Goal: Navigation & Orientation: Find specific page/section

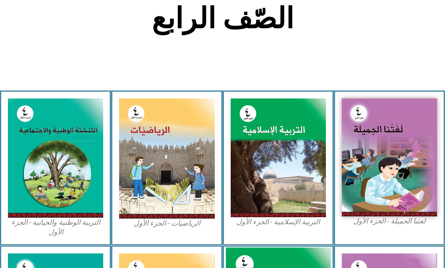
scroll to position [265, 0]
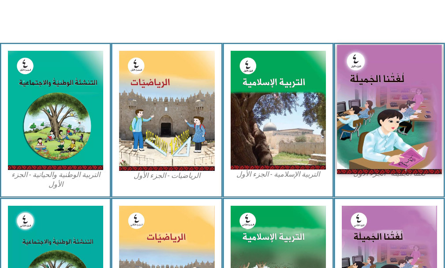
click at [359, 145] on img at bounding box center [389, 109] width 105 height 129
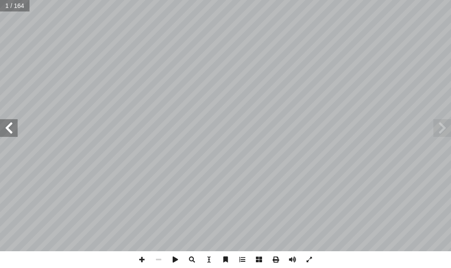
click at [9, 126] on span at bounding box center [9, 128] width 18 height 18
click at [8, 130] on span at bounding box center [9, 128] width 18 height 18
click at [0, 129] on span at bounding box center [9, 128] width 18 height 18
click at [9, 127] on span at bounding box center [9, 128] width 18 height 18
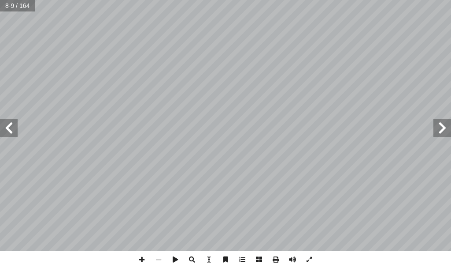
click at [10, 127] on span at bounding box center [9, 128] width 18 height 18
click at [12, 124] on span at bounding box center [9, 128] width 18 height 18
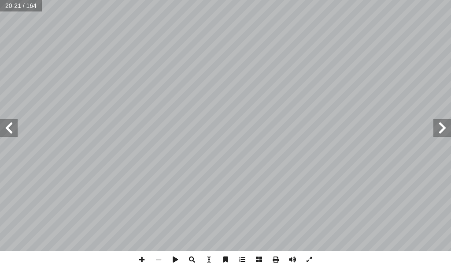
click at [12, 124] on span at bounding box center [9, 128] width 18 height 18
click at [309, 260] on span at bounding box center [309, 259] width 17 height 17
